Goal: Use online tool/utility: Utilize a website feature to perform a specific function

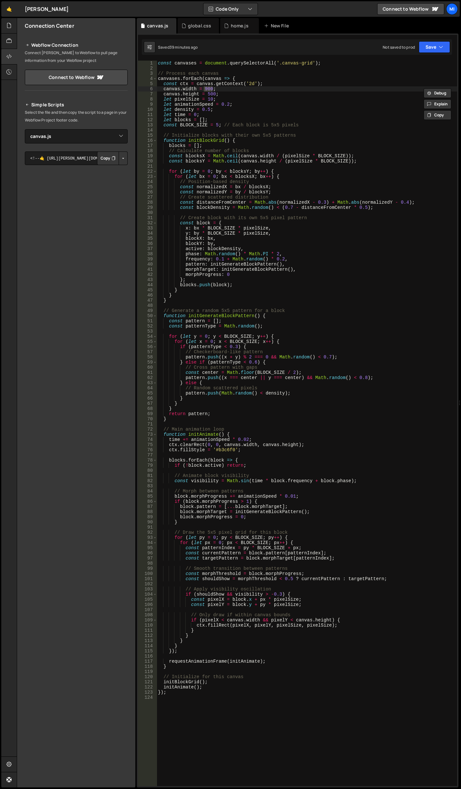
select select "45727"
click at [192, 31] on div "global.css" at bounding box center [199, 25] width 42 height 15
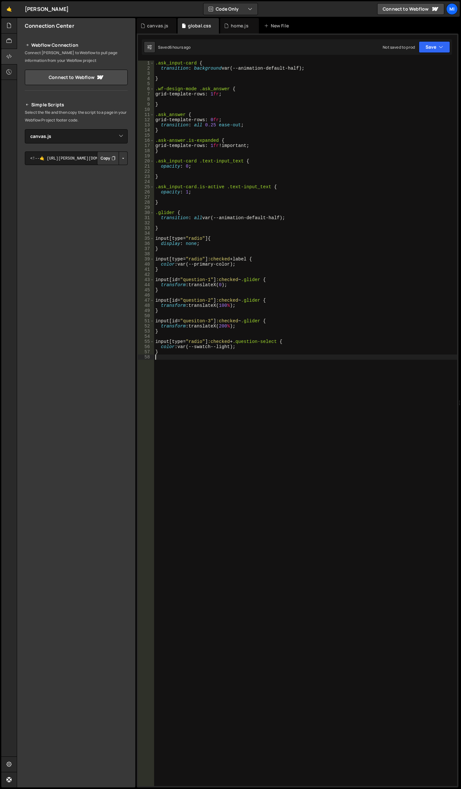
click at [215, 447] on div ".ask_input-card { transition : background var(--animation-default-half) ; } .wf…" at bounding box center [305, 428] width 303 height 735
paste textarea "ask_answer_wrap"
type textarea ".ask_answer_wrap {}"
type textarea "box-shadow: var(--card-shadow);"
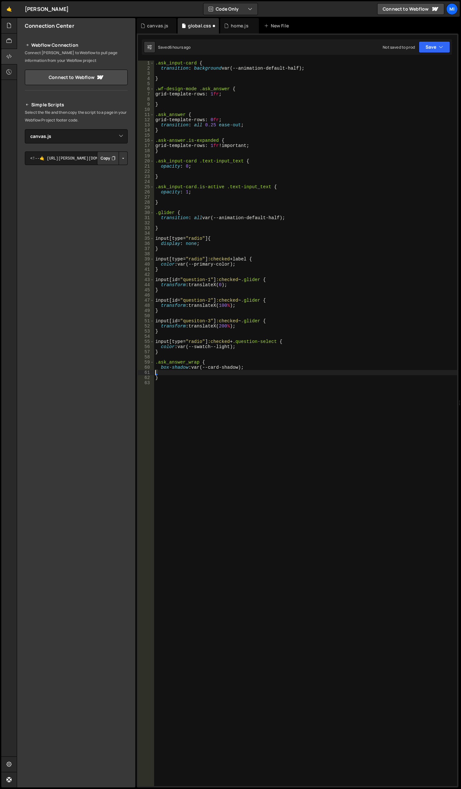
scroll to position [0, 0]
click at [252, 126] on div ".ask_input-card { transition : background var(--animation-default-half) ; } .wf…" at bounding box center [305, 428] width 303 height 735
type textarea "transition: all 0.25 ease-out;"
click at [155, 21] on div "canvas.js" at bounding box center [157, 25] width 40 height 15
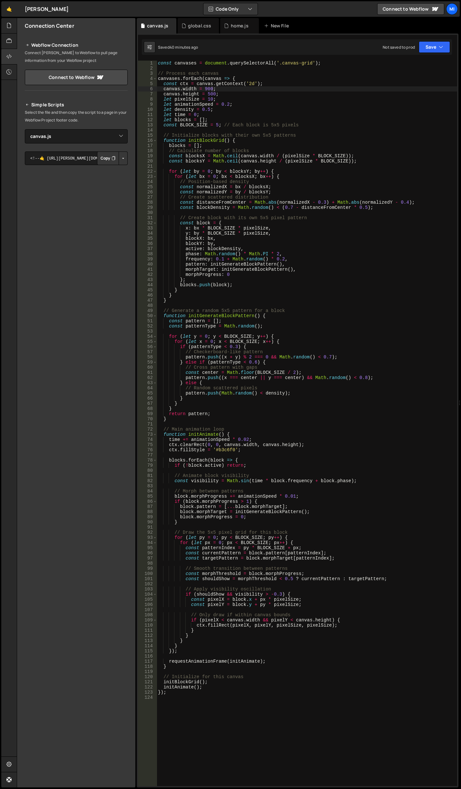
click at [244, 117] on div "const canvases = document . querySelectorAll ( '.canvas-grid' ) ; // Process ea…" at bounding box center [307, 428] width 300 height 735
click at [212, 100] on div "const canvases = document . querySelectorAll ( '.canvas-grid' ) ; // Process ea…" at bounding box center [307, 428] width 300 height 735
click at [256, 139] on div "const canvases = document . querySelectorAll ( '.canvas-grid' ) ; // Process ea…" at bounding box center [307, 428] width 300 height 735
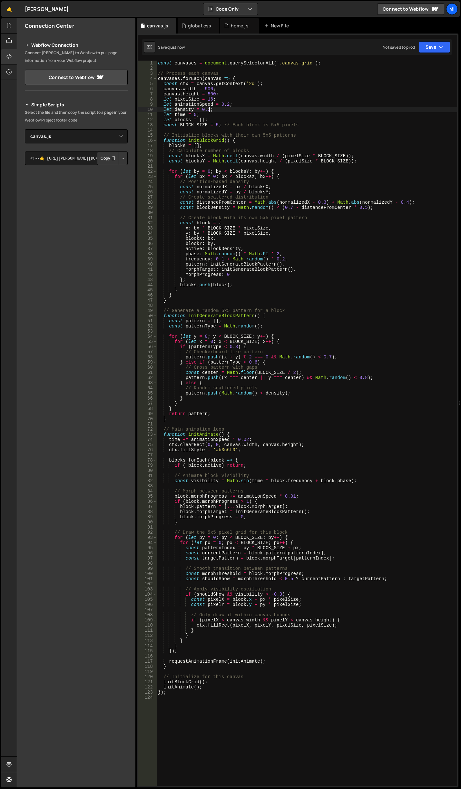
drag, startPoint x: 209, startPoint y: 109, endPoint x: 200, endPoint y: 89, distance: 21.1
click at [209, 109] on div "const canvases = document . querySelectorAll ( '.canvas-grid' ) ; // Process ea…" at bounding box center [307, 428] width 300 height 735
click at [261, 140] on div "const canvases = document . querySelectorAll ( '.canvas-grid' ) ; // Process ea…" at bounding box center [307, 428] width 300 height 735
click at [210, 107] on div "const canvases = document . querySelectorAll ( '.canvas-grid' ) ; // Process ea…" at bounding box center [307, 428] width 300 height 735
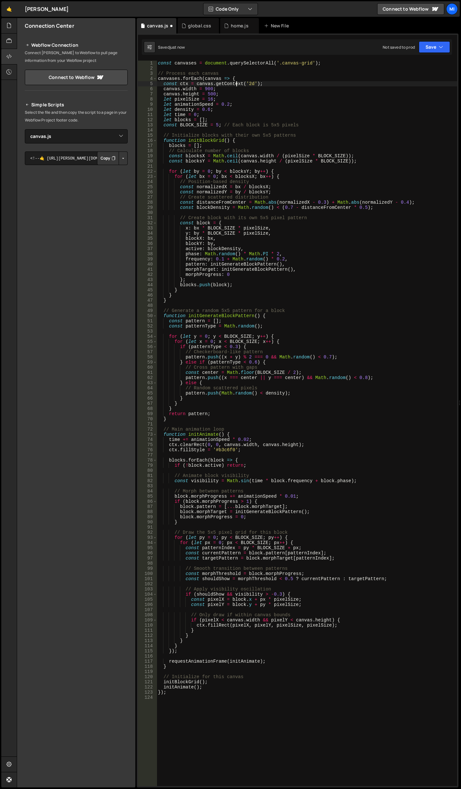
click at [235, 85] on div "const canvases = document . querySelectorAll ( '.canvas-grid' ) ; // Process ea…" at bounding box center [307, 428] width 300 height 735
click at [218, 124] on div "const canvases = document . querySelectorAll ( '.canvas-grid' ) ; // Process ea…" at bounding box center [307, 428] width 300 height 735
click at [238, 118] on div "const canvases = document . querySelectorAll ( '.canvas-grid' ) ; // Process ea…" at bounding box center [307, 428] width 300 height 735
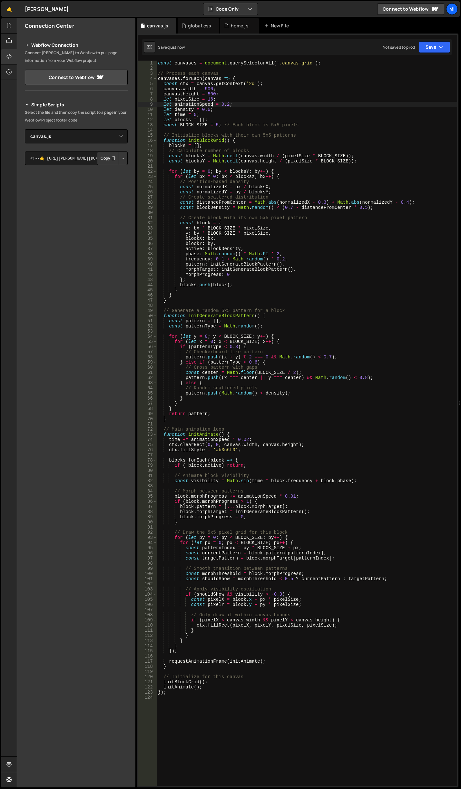
click at [212, 102] on div "const canvases = document . querySelectorAll ( '.canvas-grid' ) ; // Process ea…" at bounding box center [307, 428] width 300 height 735
click at [212, 98] on div "const canvases = document . querySelectorAll ( '.canvas-grid' ) ; // Process ea…" at bounding box center [307, 428] width 300 height 735
click at [211, 100] on div "const canvases = document . querySelectorAll ( '.canvas-grid' ) ; // Process ea…" at bounding box center [307, 428] width 300 height 735
type textarea "let pixelSize = 16;"
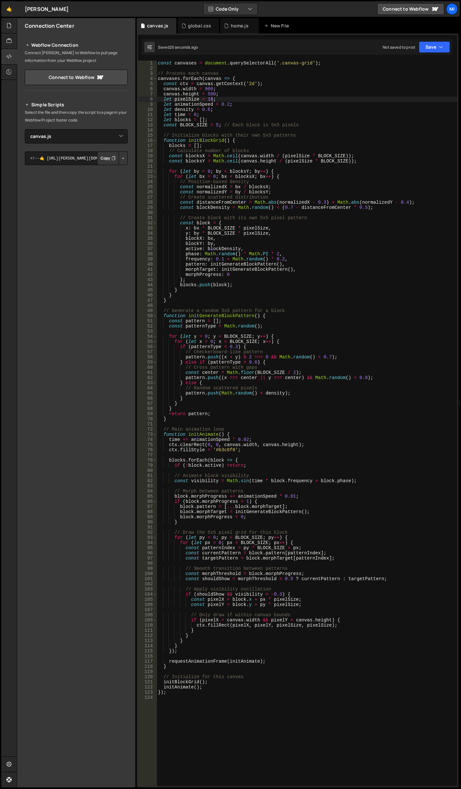
click at [429, 453] on div "const canvases = document . querySelectorAll ( '.canvas-grid' ) ; // Process ea…" at bounding box center [307, 428] width 300 height 735
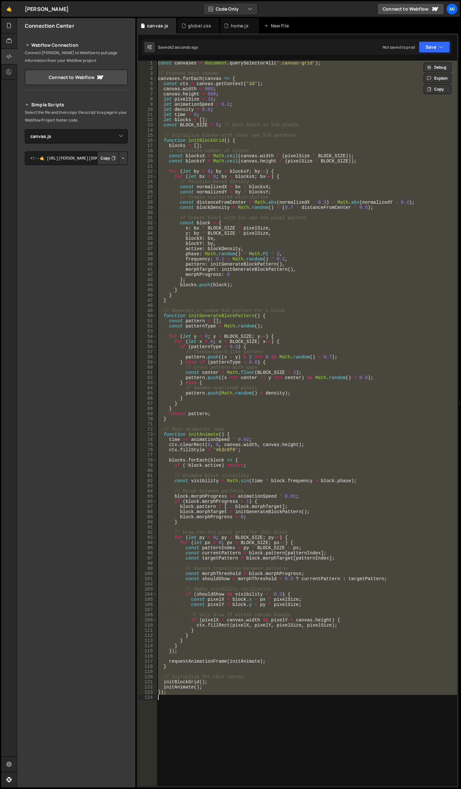
drag, startPoint x: 234, startPoint y: 434, endPoint x: 229, endPoint y: 438, distance: 6.2
click at [234, 434] on div "const canvases = document . querySelectorAll ( '.canvas-grid' ) ; // Process ea…" at bounding box center [307, 423] width 300 height 725
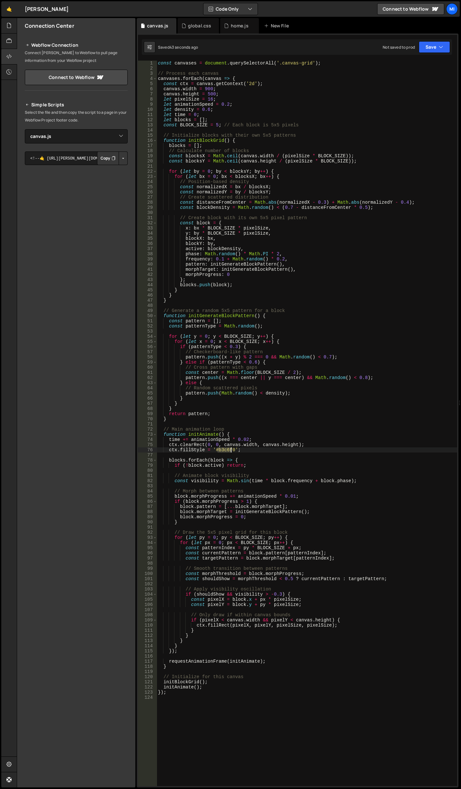
drag, startPoint x: 218, startPoint y: 448, endPoint x: 231, endPoint y: 448, distance: 12.9
click at [231, 448] on div "const canvases = document . querySelectorAll ( '.canvas-grid' ) ; // Process ea…" at bounding box center [307, 428] width 300 height 735
click at [292, 363] on div "const canvases = document . querySelectorAll ( '.canvas-grid' ) ; // Process ea…" at bounding box center [307, 428] width 300 height 735
drag, startPoint x: 216, startPoint y: 448, endPoint x: 233, endPoint y: 448, distance: 16.4
click at [233, 448] on div "const canvases = document . querySelectorAll ( '.canvas-grid' ) ; // Process ea…" at bounding box center [307, 428] width 300 height 735
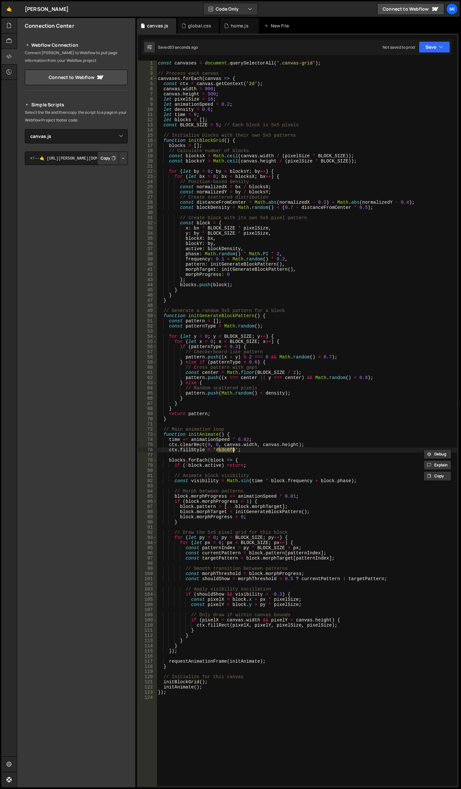
paste textarea "135FFF"
click at [263, 405] on div "const canvases = document . querySelectorAll ( '.canvas-grid' ) ; // Process ea…" at bounding box center [307, 428] width 300 height 735
click at [220, 259] on div "const canvases = document . querySelectorAll ( '.canvas-grid' ) ; // Process ea…" at bounding box center [307, 428] width 300 height 735
click at [282, 256] on div "const canvases = document . querySelectorAll ( '.canvas-grid' ) ; // Process ea…" at bounding box center [307, 428] width 300 height 735
click at [282, 258] on div "const canvases = document . querySelectorAll ( '.canvas-grid' ) ; // Process ea…" at bounding box center [307, 428] width 300 height 735
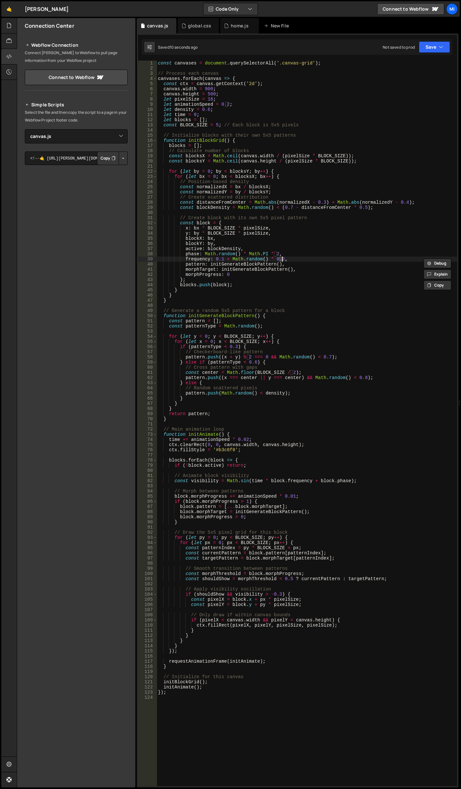
scroll to position [0, 8]
click at [266, 285] on div "const canvases = document . querySelectorAll ( '.canvas-grid' ) ; // Process ea…" at bounding box center [307, 428] width 300 height 735
type textarea "frequency: 0.1 + Math.random() * 0.2,"
click at [314, 214] on div "const canvases = document . querySelectorAll ( '.canvas-grid' ) ; // Process ea…" at bounding box center [307, 428] width 300 height 735
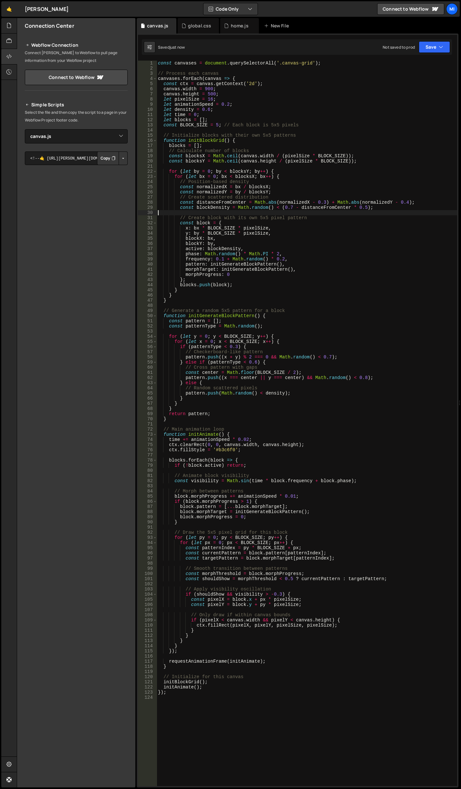
scroll to position [0, 0]
click at [321, 203] on div "const canvases = document . querySelectorAll ( '.canvas-grid' ) ; // Process ea…" at bounding box center [307, 428] width 300 height 735
drag, startPoint x: 319, startPoint y: 200, endPoint x: 324, endPoint y: 200, distance: 5.5
click at [324, 200] on div "const canvases = document . querySelectorAll ( '.canvas-grid' ) ; // Process ea…" at bounding box center [307, 428] width 300 height 735
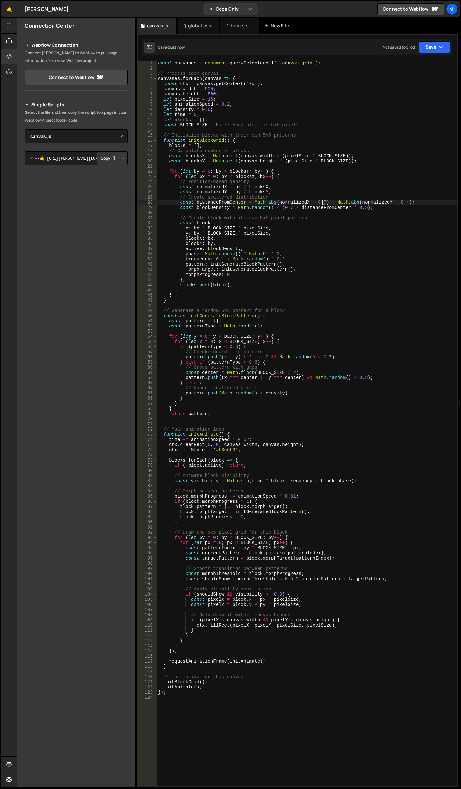
type textarea "const distanceFromCenter = Math.abs(normalizedX - 0.7) + Math.abs(normalizedY -…"
click at [282, 213] on div "const canvases = document . querySelectorAll ( '.canvas-grid' ) ; // Process ea…" at bounding box center [307, 428] width 300 height 735
click at [349, 215] on div "const canvases = document . querySelectorAll ( '.canvas-grid' ) ; // Process ea…" at bounding box center [307, 428] width 300 height 735
type textarea "// Create block with its own 5x5 pixel pattern"
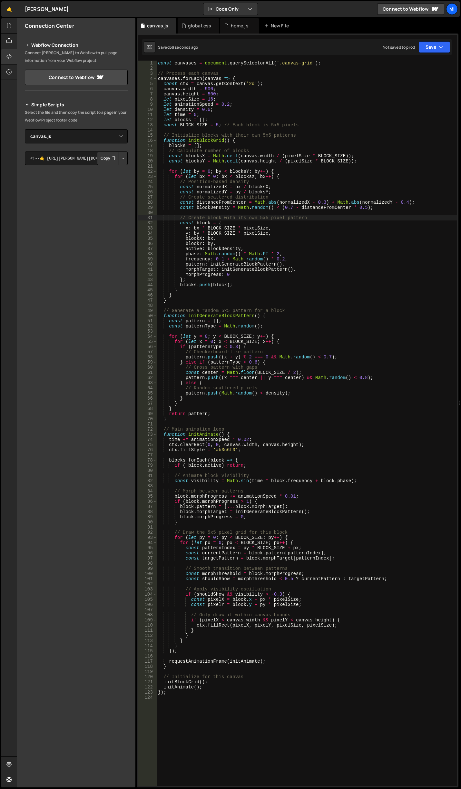
click at [192, 37] on div "document.addEventListener('DOMContentLoaded', initLoopingWords); 1 2 3 4 5 6 7 …" at bounding box center [298, 411] width 322 height 754
click at [193, 33] on div "global.css" at bounding box center [199, 25] width 42 height 15
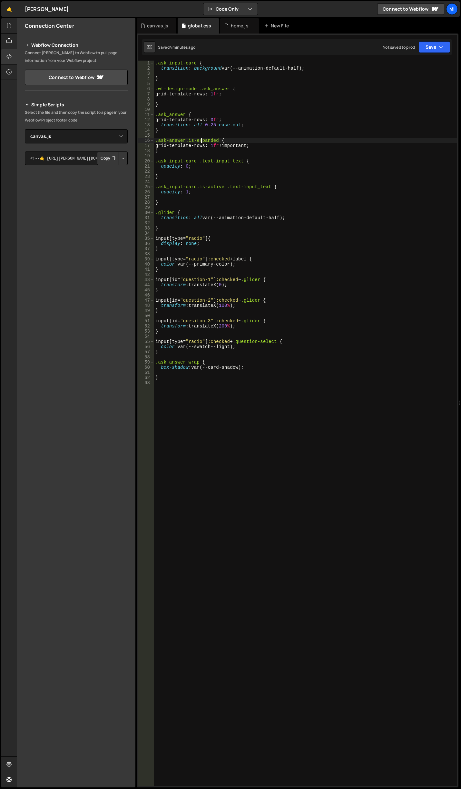
click at [200, 139] on div ".ask_input-card { transition : background var(--animation-default-half) ; } .wf…" at bounding box center [305, 428] width 303 height 735
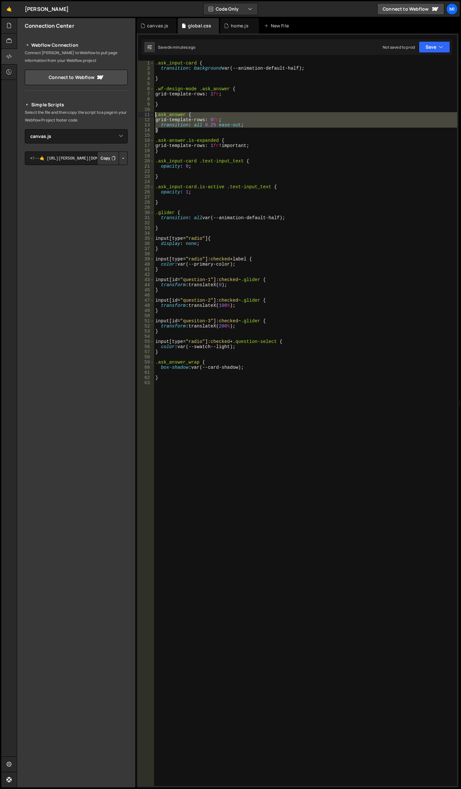
drag, startPoint x: 167, startPoint y: 130, endPoint x: 141, endPoint y: 113, distance: 30.5
click at [141, 113] on div ".ask-answer.is-expanded { 1 2 3 4 5 6 7 8 9 10 11 12 13 14 15 16 17 18 19 20 21…" at bounding box center [297, 423] width 319 height 725
click at [171, 131] on div ".ask_input-card { transition : background var(--animation-default-half) ; } .wf…" at bounding box center [305, 423] width 303 height 725
type textarea "}"
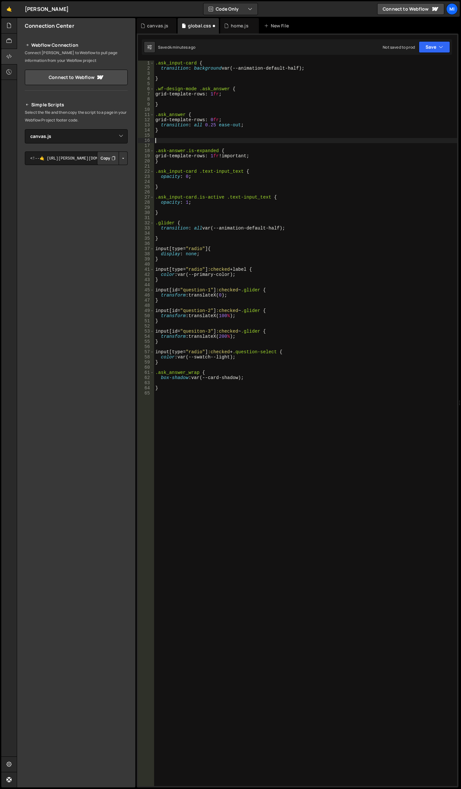
paste textarea "}"
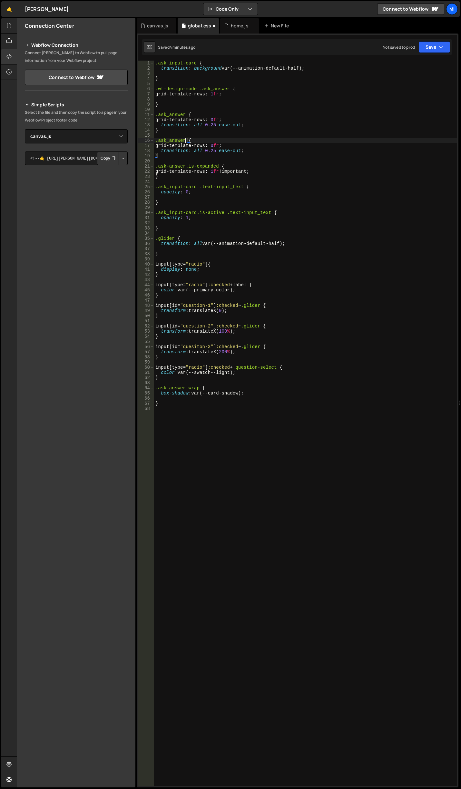
click at [186, 141] on div ".ask_input-card { transition : background var(--animation-default-half) ; } .wf…" at bounding box center [305, 428] width 303 height 735
type textarea "grid-template-rows: 0fr;"
